Goal: Find specific page/section: Find specific page/section

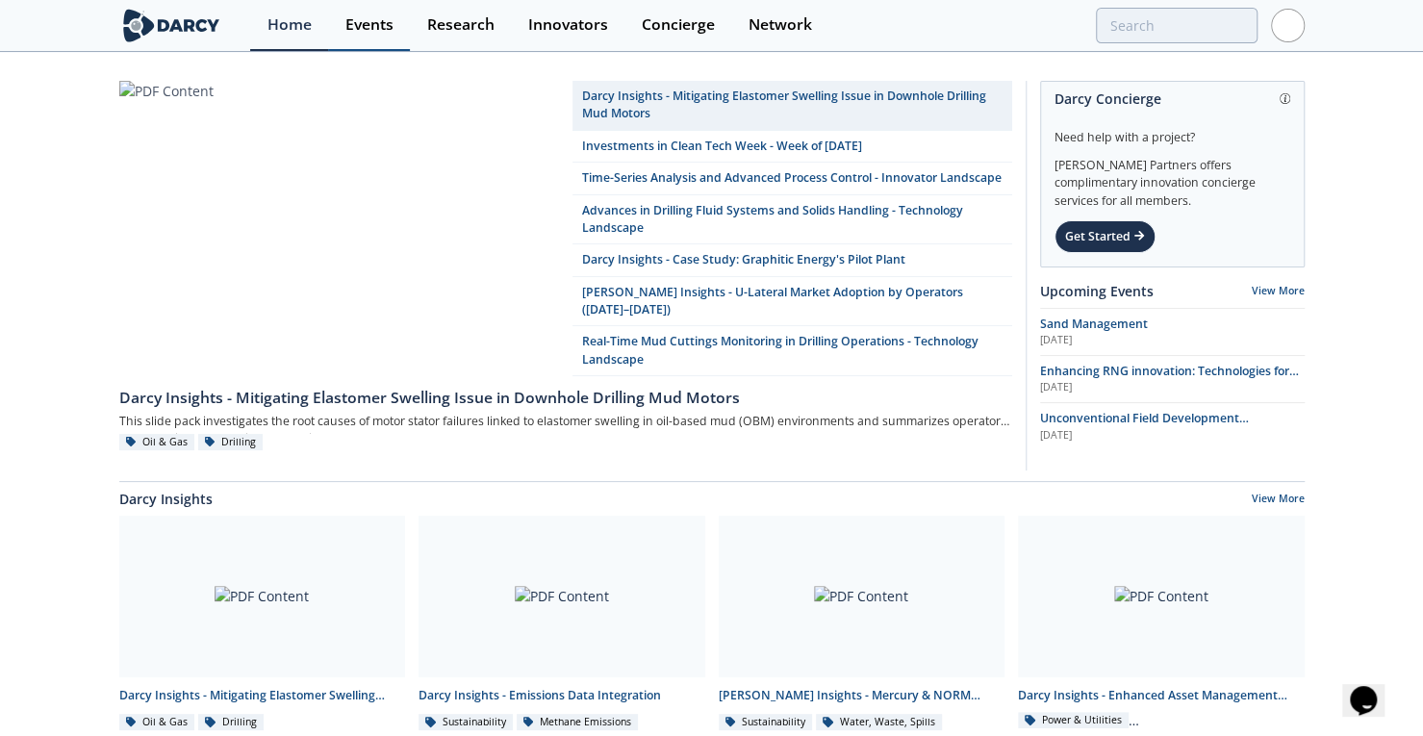
click at [374, 28] on div "Events" at bounding box center [369, 24] width 48 height 15
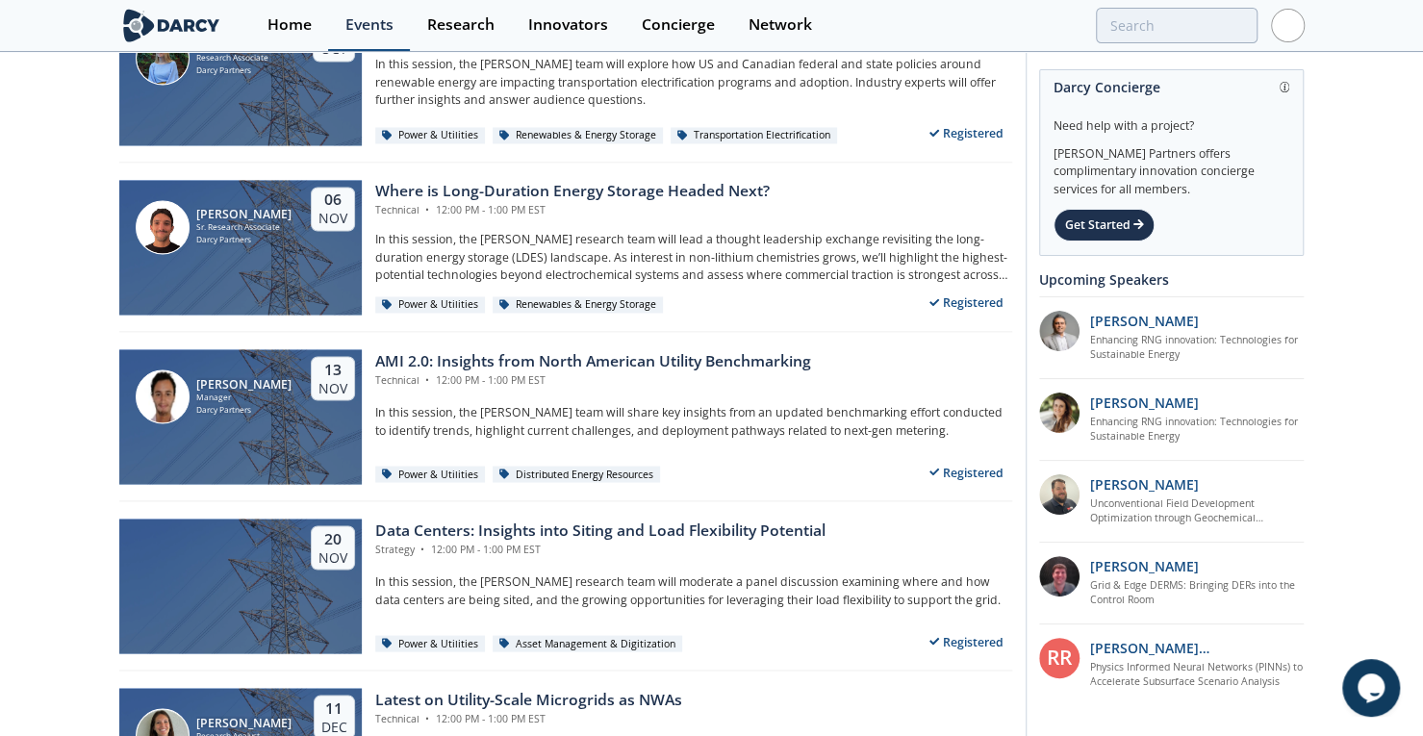
click at [352, 29] on div "Events" at bounding box center [369, 24] width 48 height 15
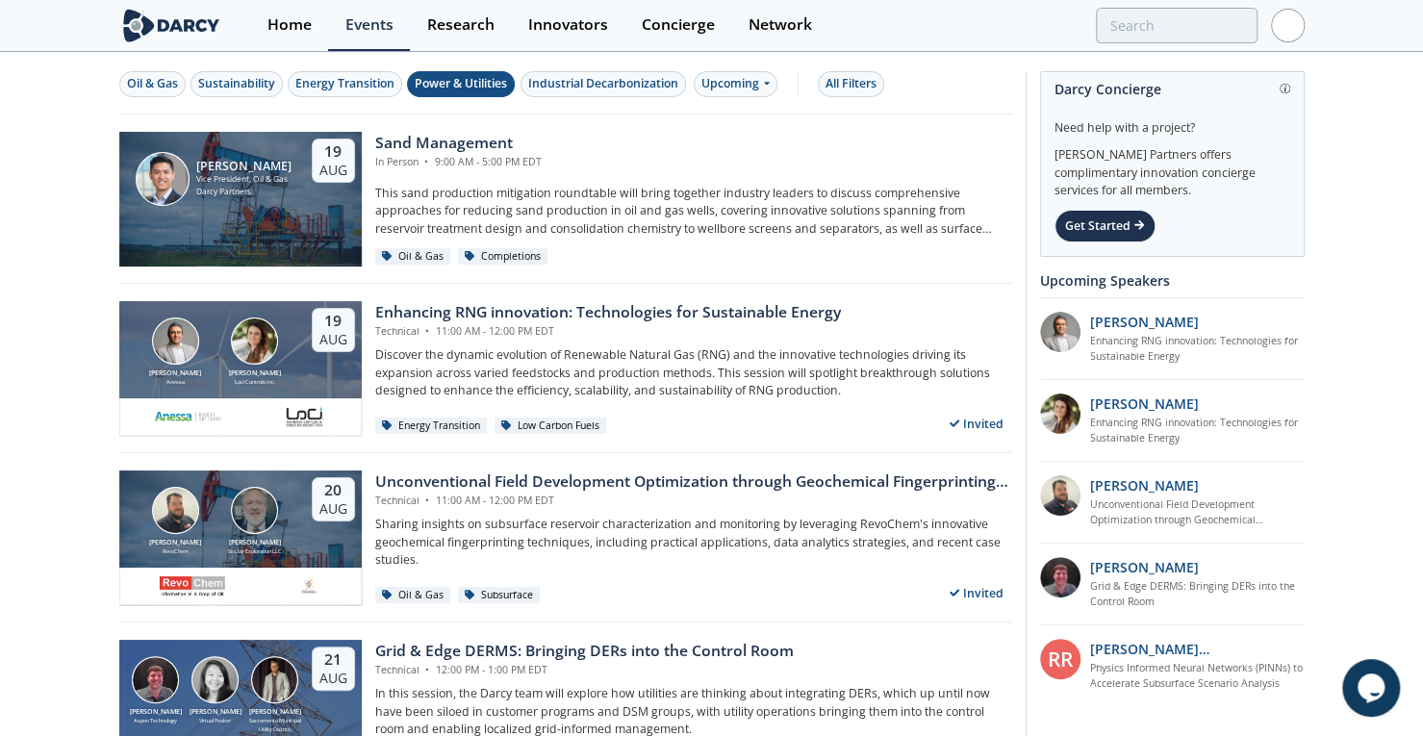
click at [448, 91] on div "Power & Utilities" at bounding box center [461, 83] width 92 height 17
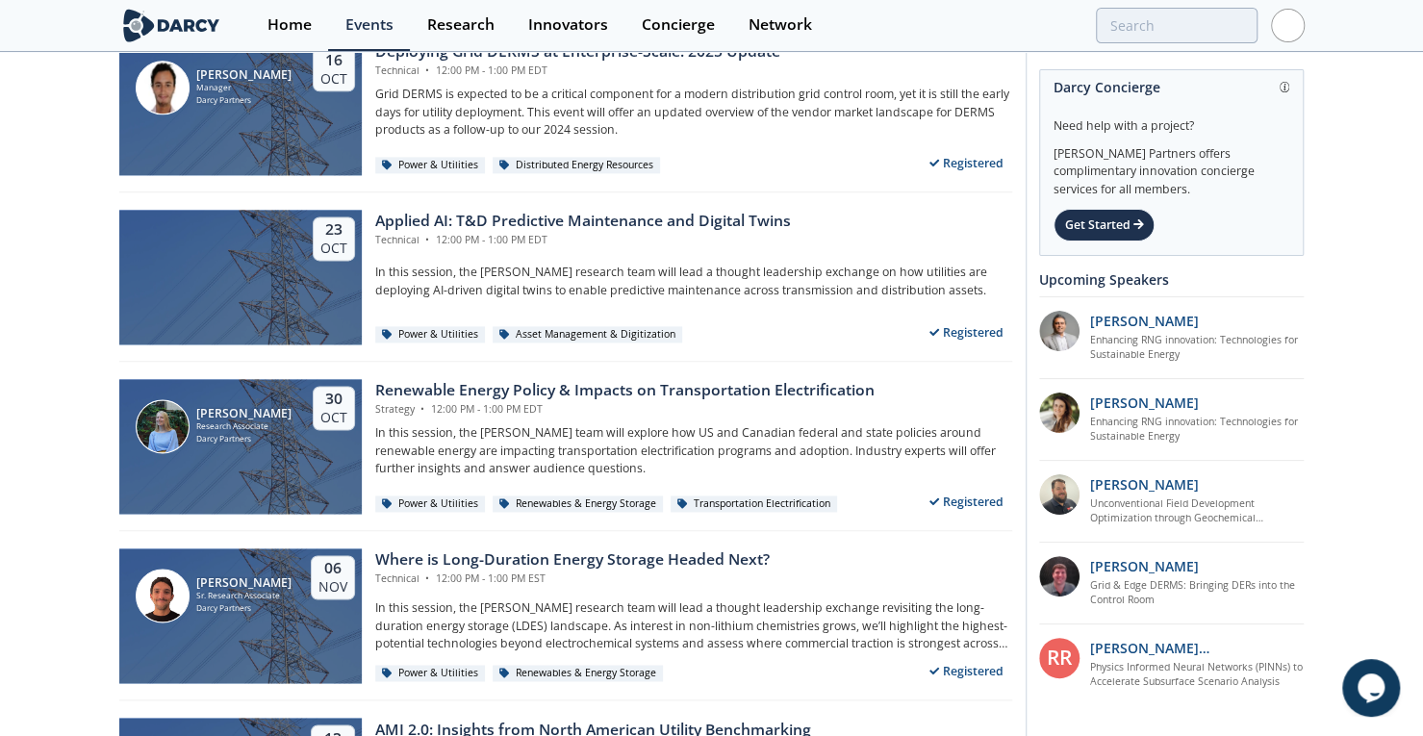
scroll to position [1449, 0]
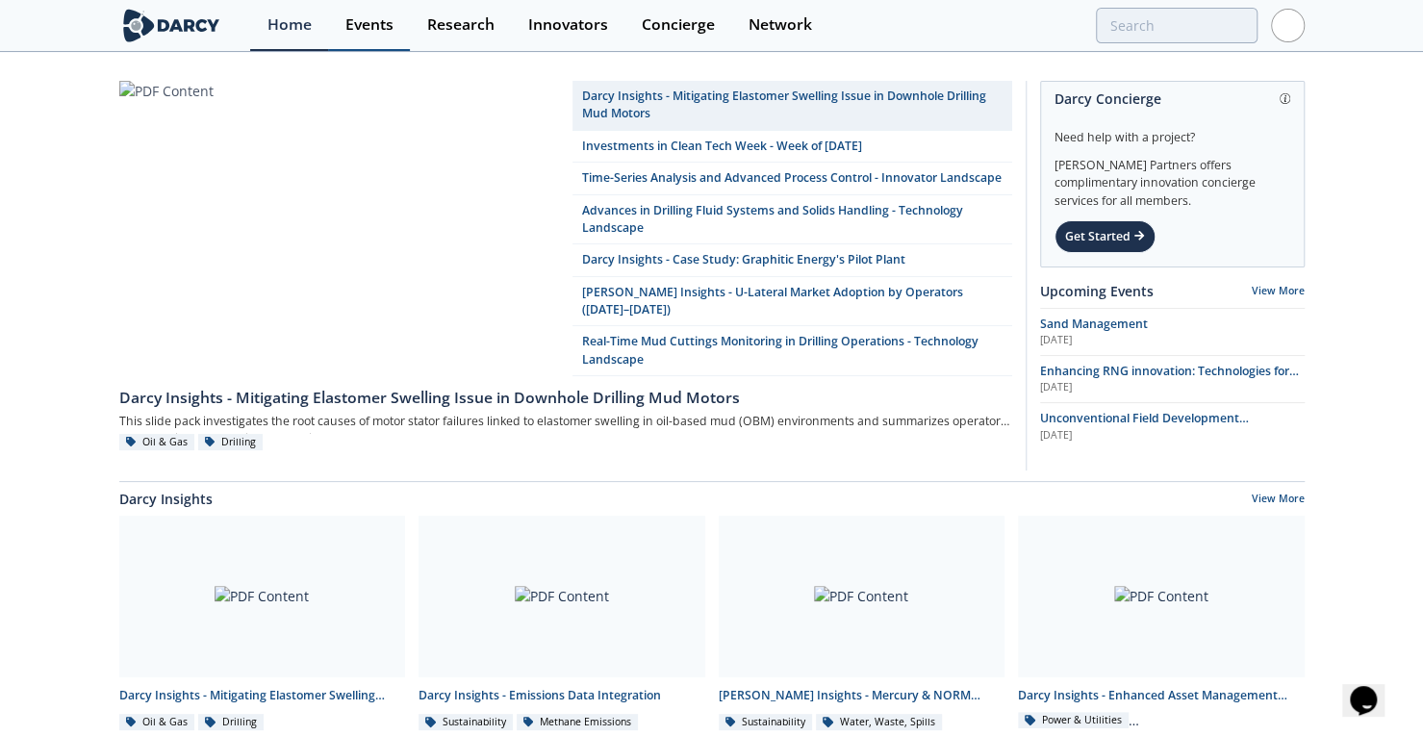
click at [368, 30] on div "Events" at bounding box center [369, 24] width 48 height 15
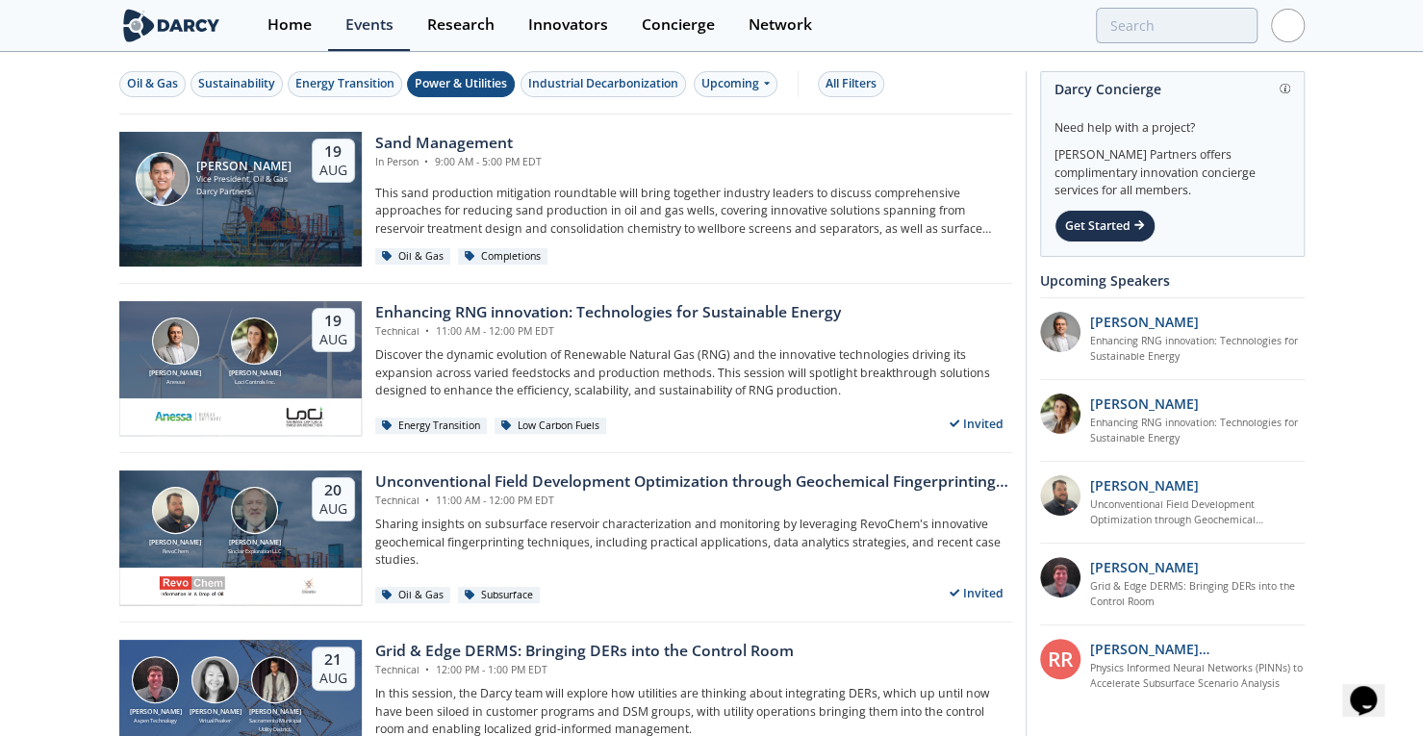
click at [449, 83] on div "Power & Utilities" at bounding box center [461, 83] width 92 height 17
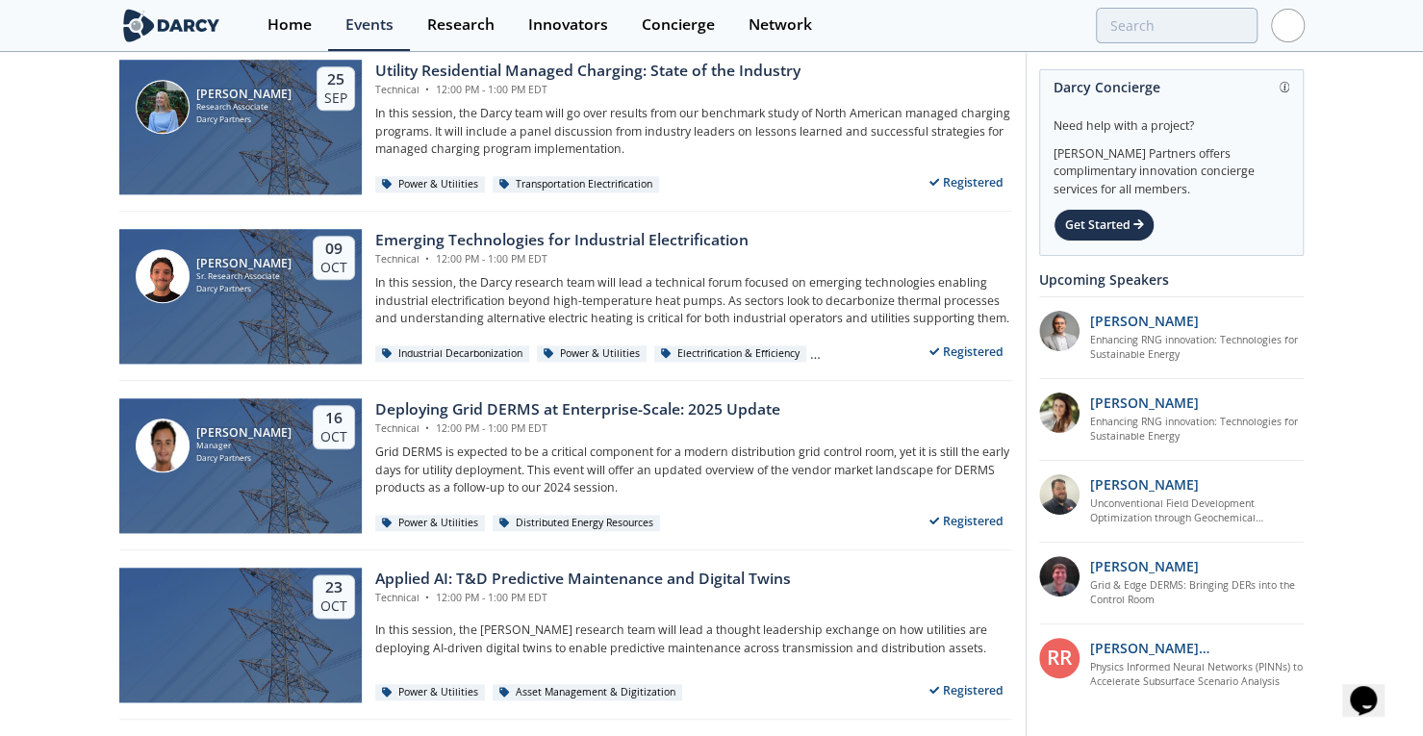
scroll to position [1093, 0]
